Goal: Navigation & Orientation: Find specific page/section

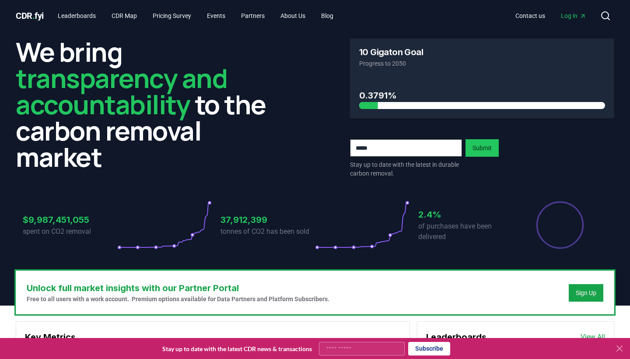
click at [29, 12] on span "CDR . fyi" at bounding box center [30, 16] width 28 height 11
click at [81, 14] on link "Leaderboards" at bounding box center [77, 16] width 52 height 16
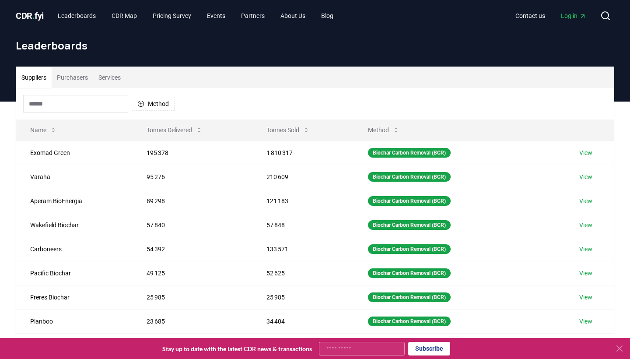
scroll to position [5, 0]
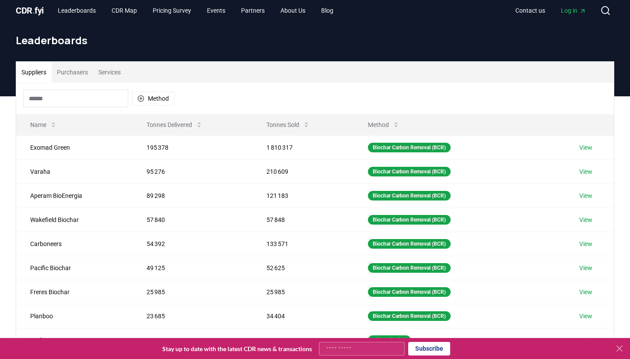
click at [37, 6] on span "CDR . fyi" at bounding box center [30, 10] width 28 height 11
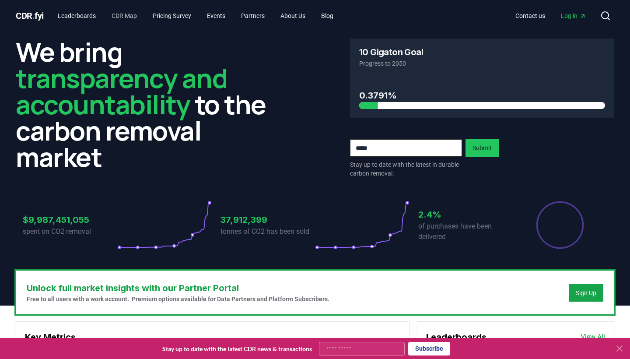
click at [136, 12] on link "CDR Map" at bounding box center [124, 16] width 39 height 16
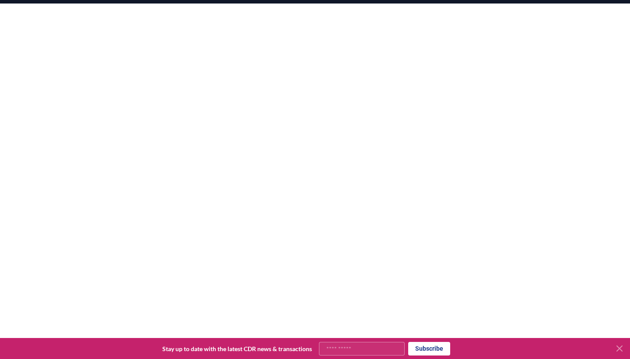
scroll to position [123, 0]
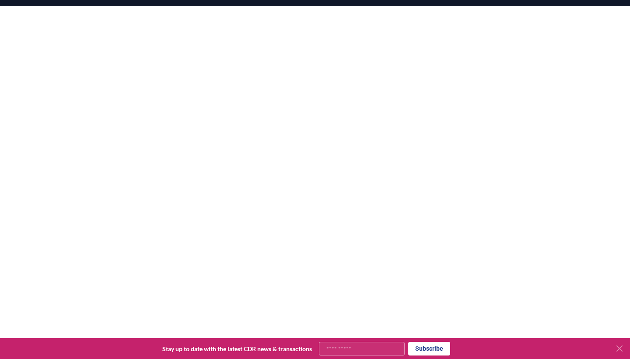
click at [622, 348] on icon at bounding box center [620, 348] width 11 height 11
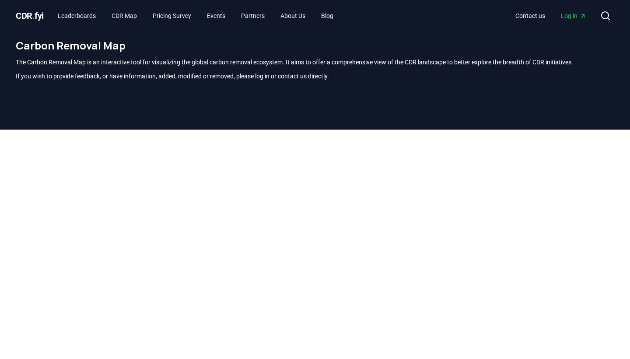
scroll to position [0, 0]
click at [75, 15] on link "Leaderboards" at bounding box center [77, 16] width 52 height 16
